Goal: Navigation & Orientation: Find specific page/section

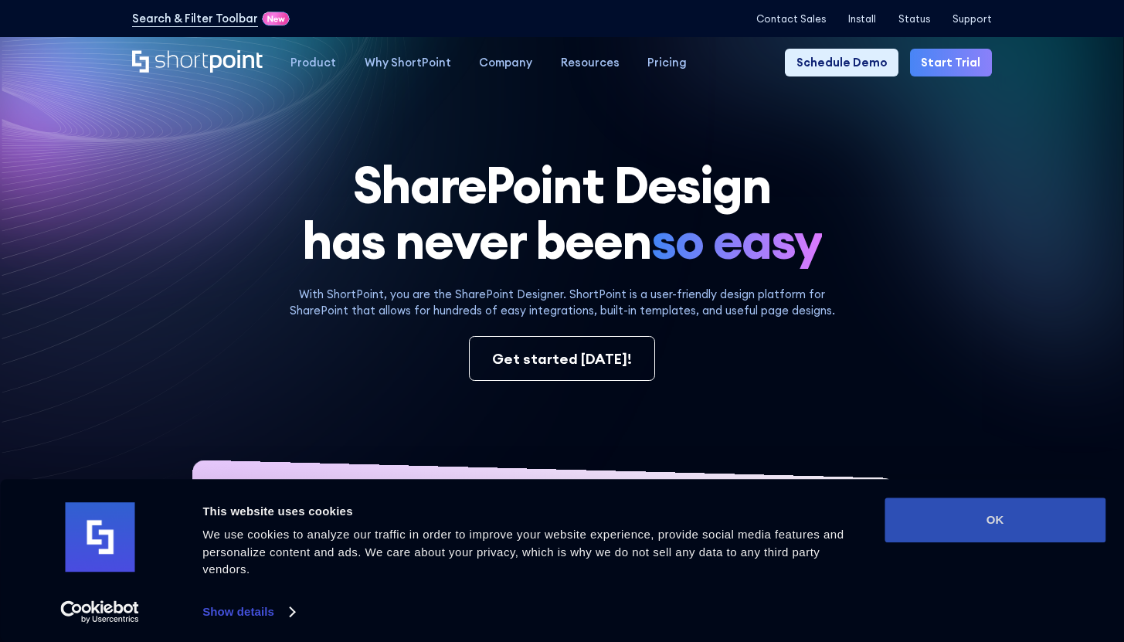
click at [979, 543] on button "OK" at bounding box center [995, 520] width 221 height 45
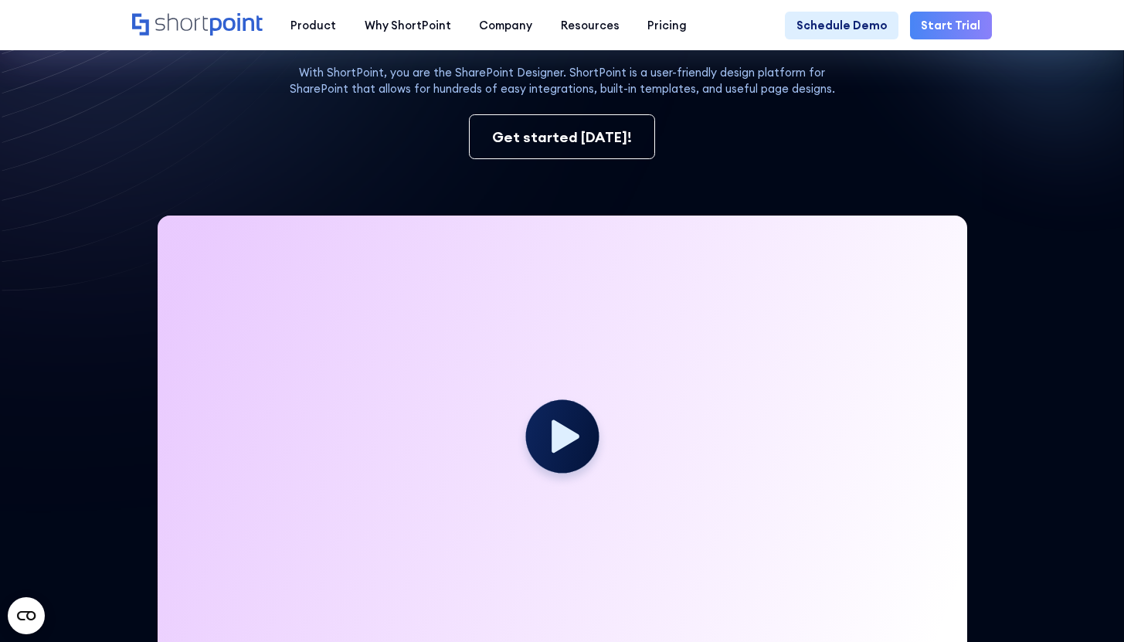
scroll to position [22, 0]
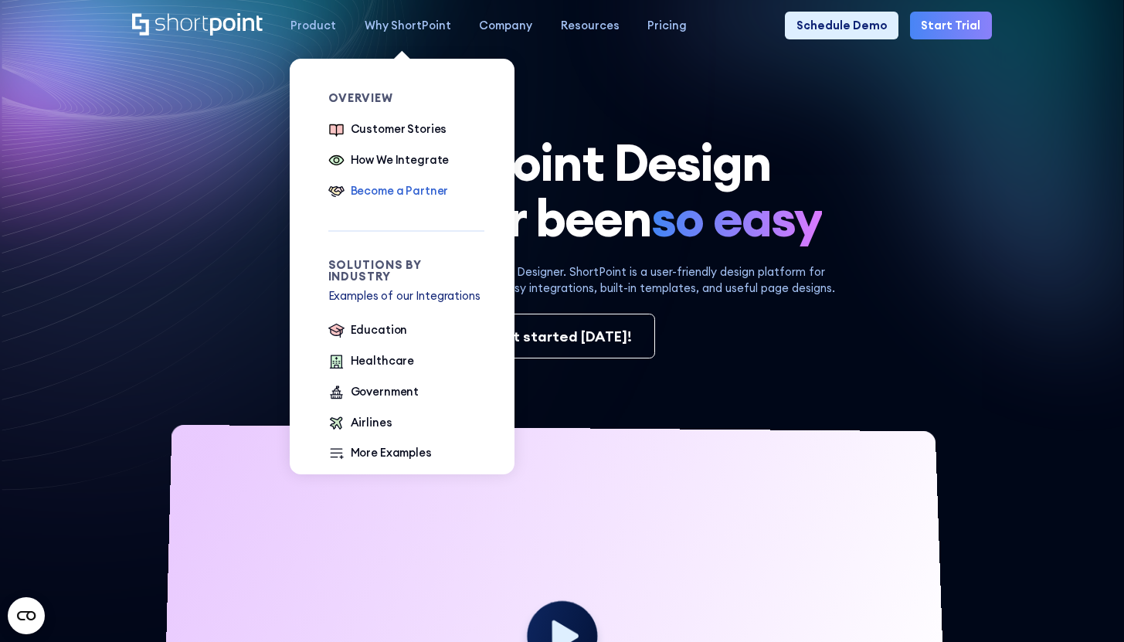
click at [394, 193] on div "Become a Partner" at bounding box center [400, 190] width 98 height 17
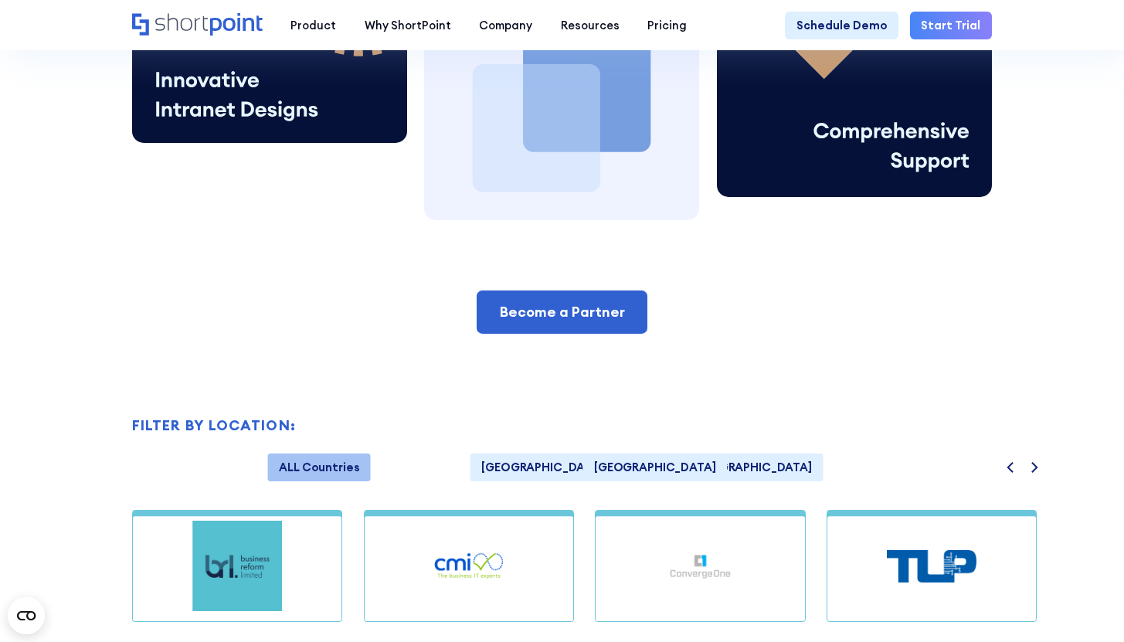
scroll to position [781, 0]
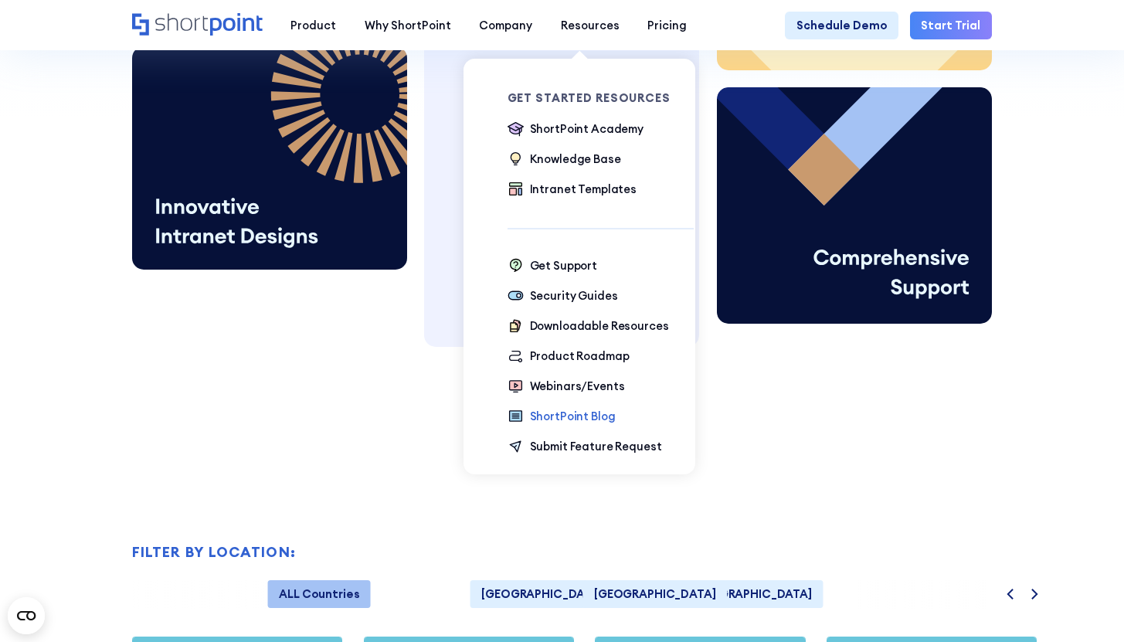
click at [570, 416] on div "ShortPoint Blog" at bounding box center [573, 416] width 86 height 17
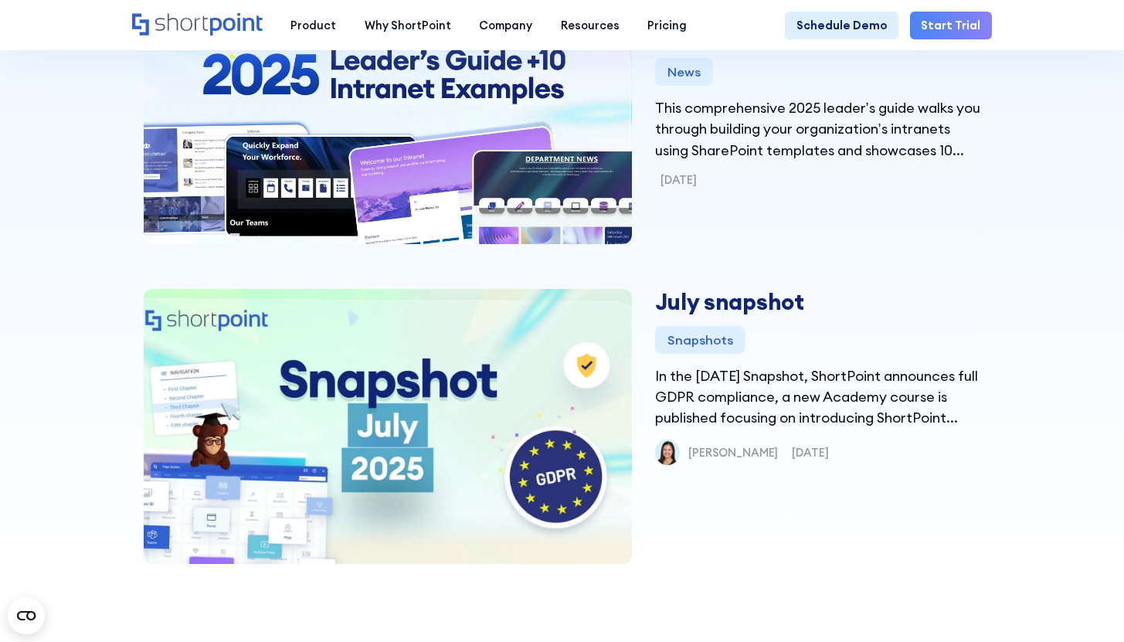
scroll to position [601, 0]
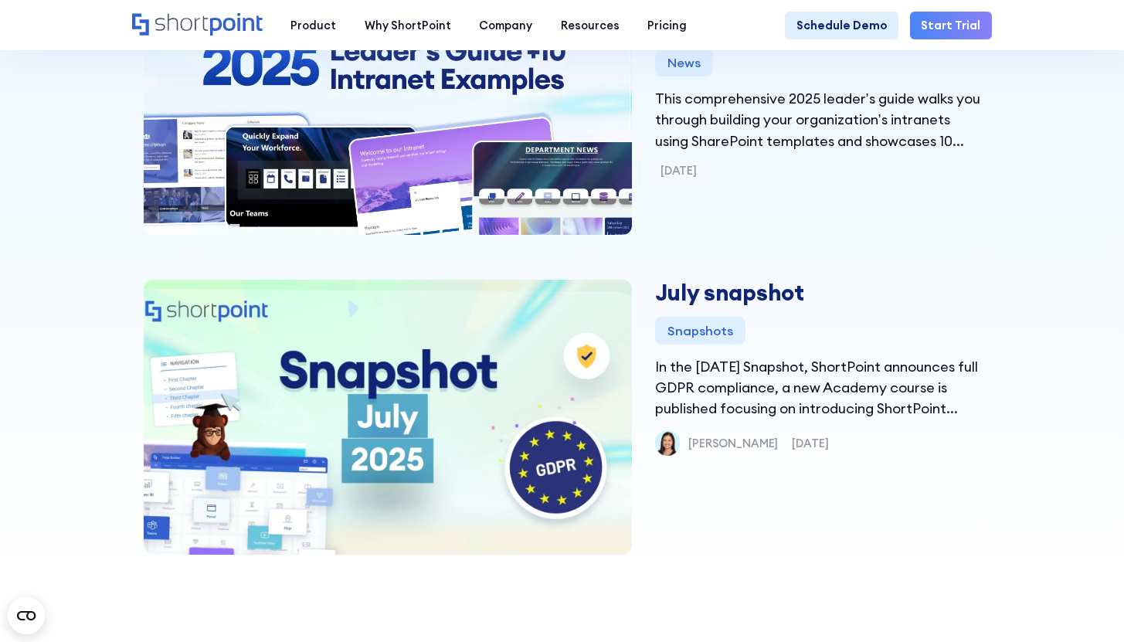
click at [569, 416] on img at bounding box center [388, 417] width 489 height 275
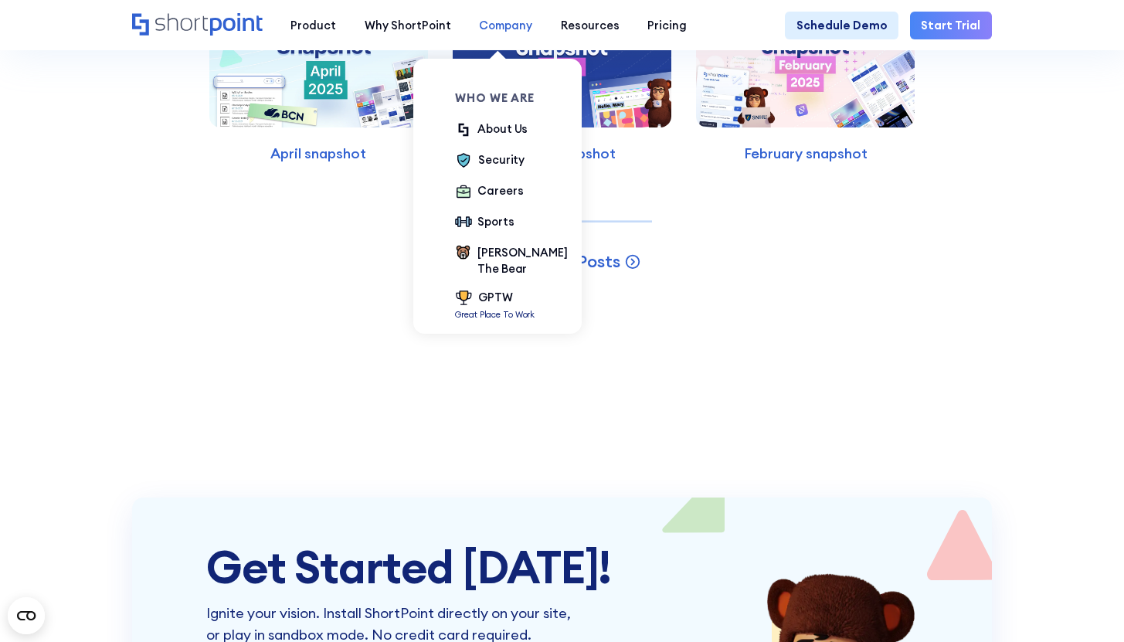
scroll to position [8103, 0]
